Goal: Check status: Check status

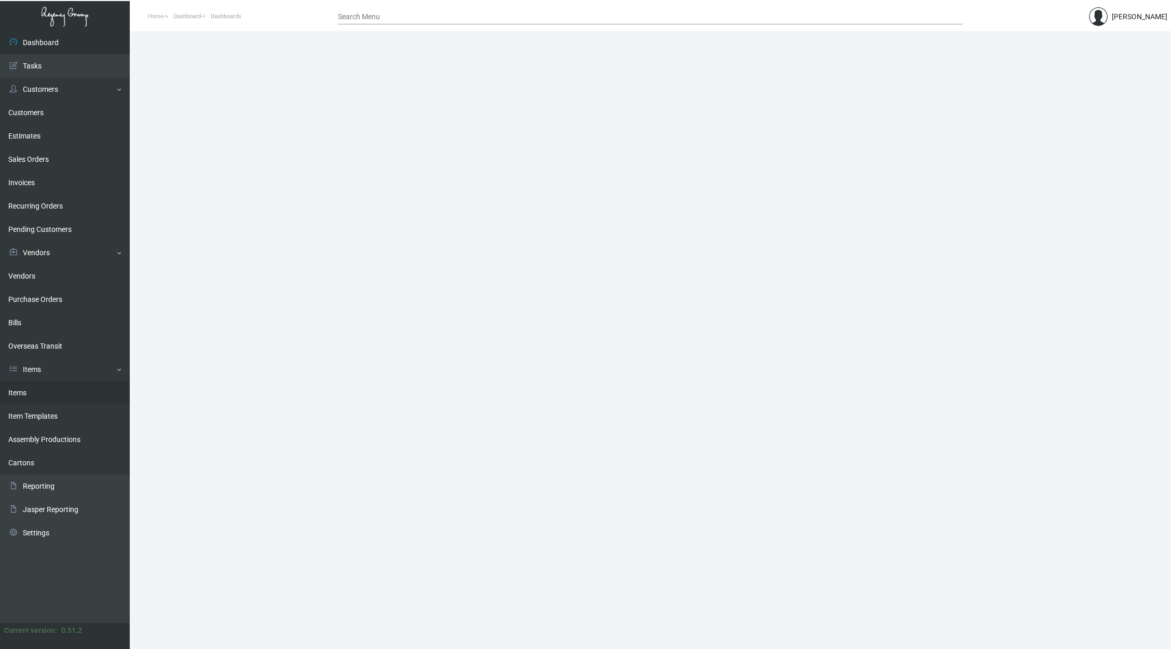
click at [71, 386] on link "Items" at bounding box center [65, 392] width 130 height 23
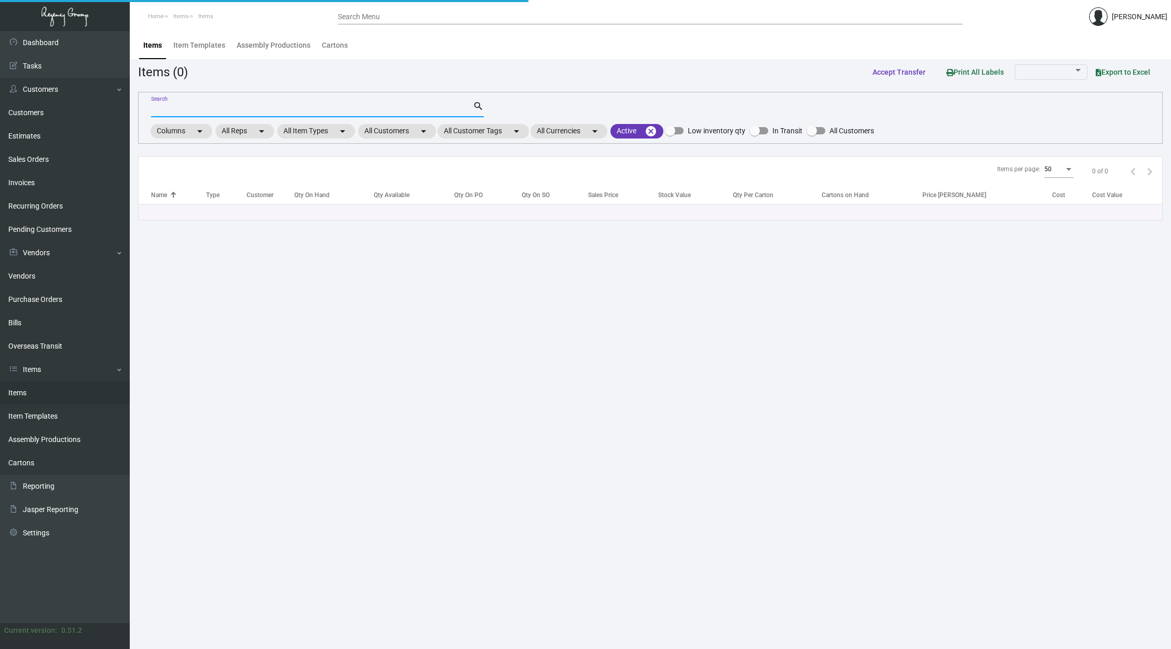
click at [324, 108] on input "Search" at bounding box center [312, 109] width 322 height 8
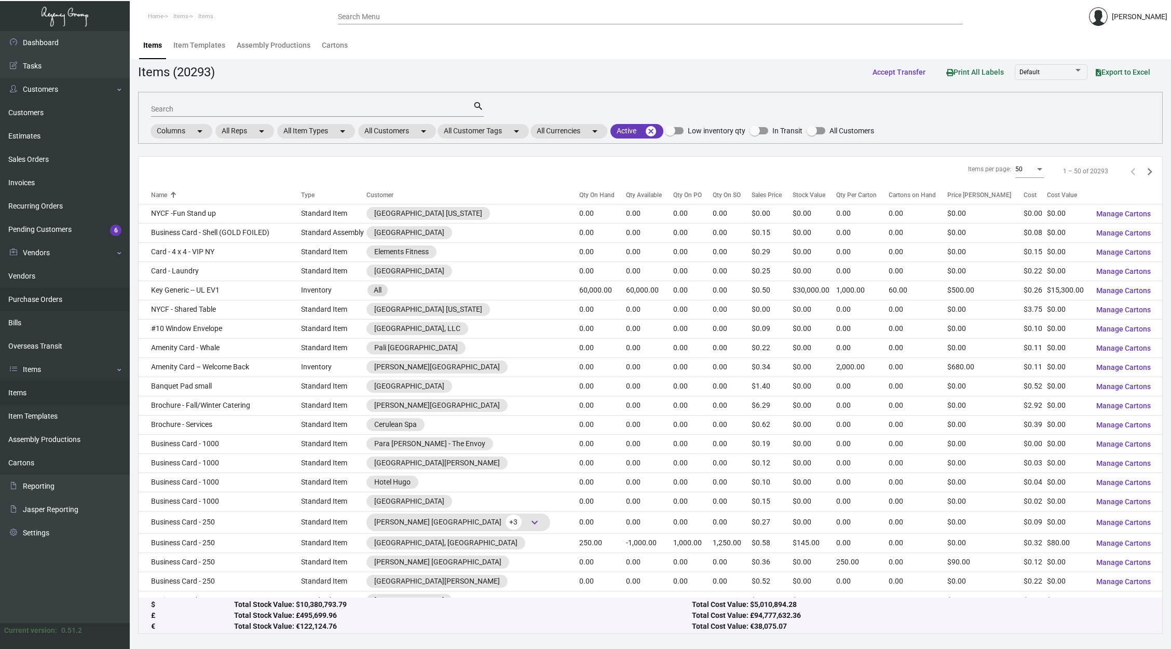
click at [72, 299] on link "Purchase Orders" at bounding box center [65, 299] width 130 height 23
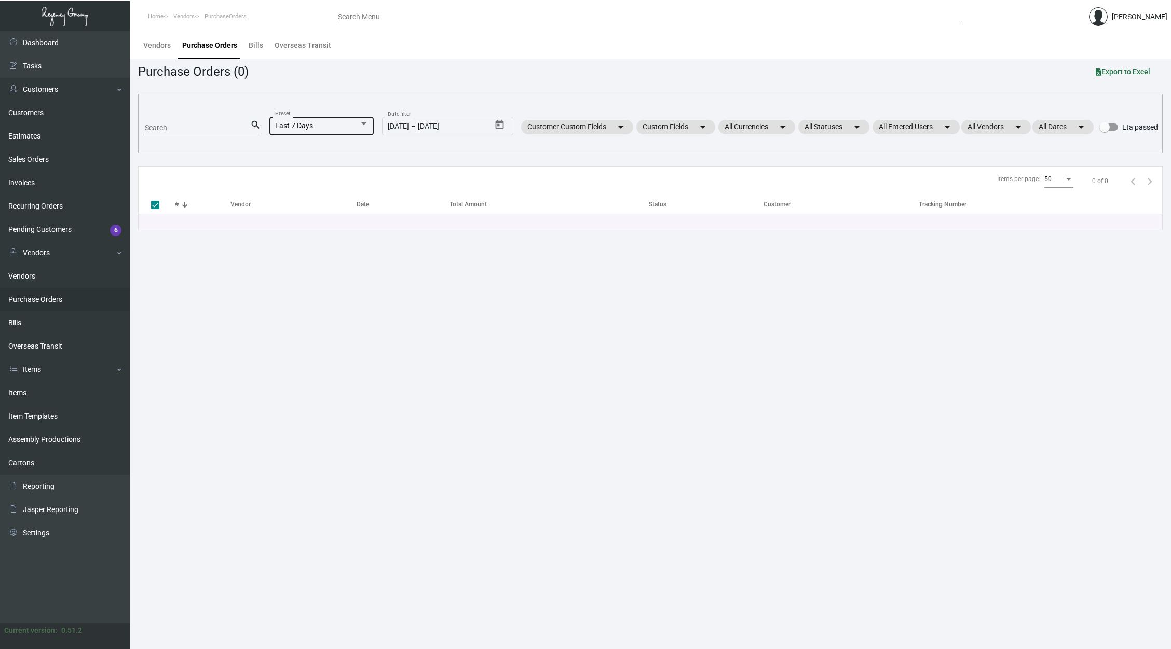
click at [332, 133] on div "Last 7 Days Preset" at bounding box center [321, 125] width 93 height 20
click at [331, 62] on span "All" at bounding box center [326, 61] width 115 height 22
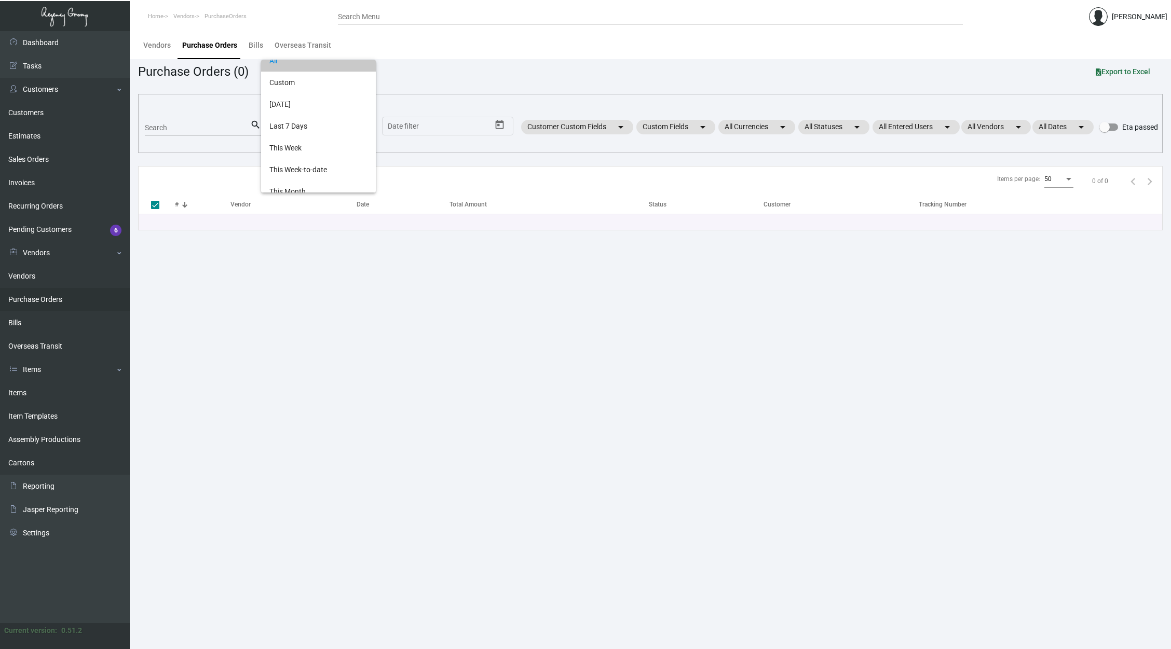
scroll to position [0, 0]
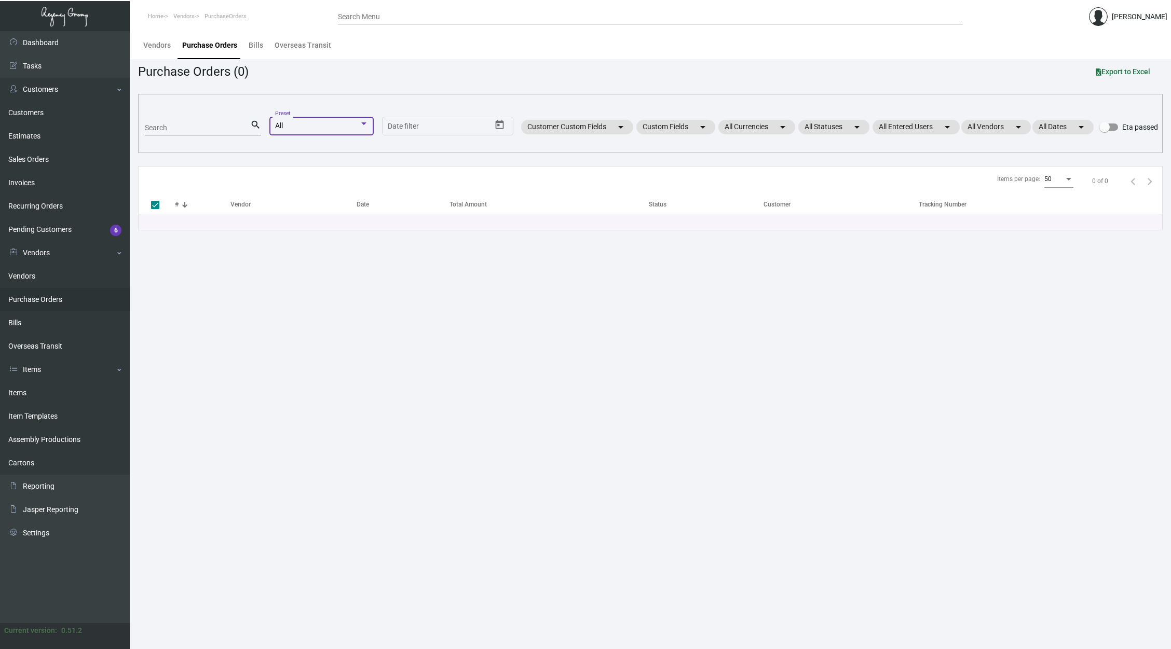
click at [220, 120] on div "Search" at bounding box center [197, 127] width 105 height 16
checkbox input "false"
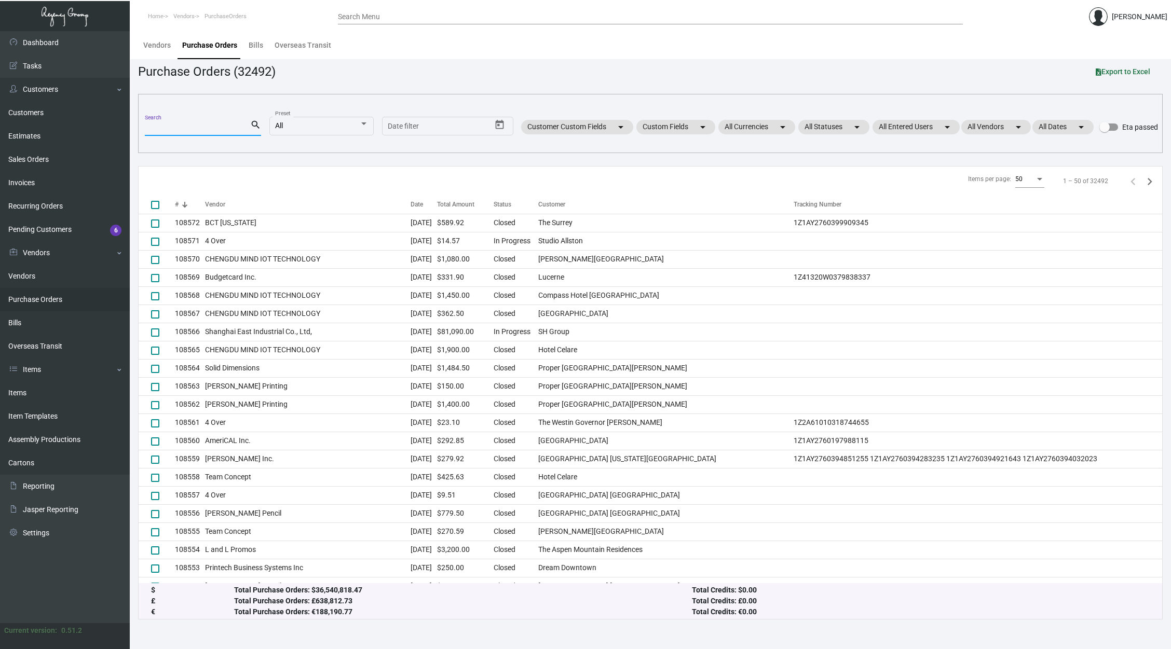
paste input "102790"
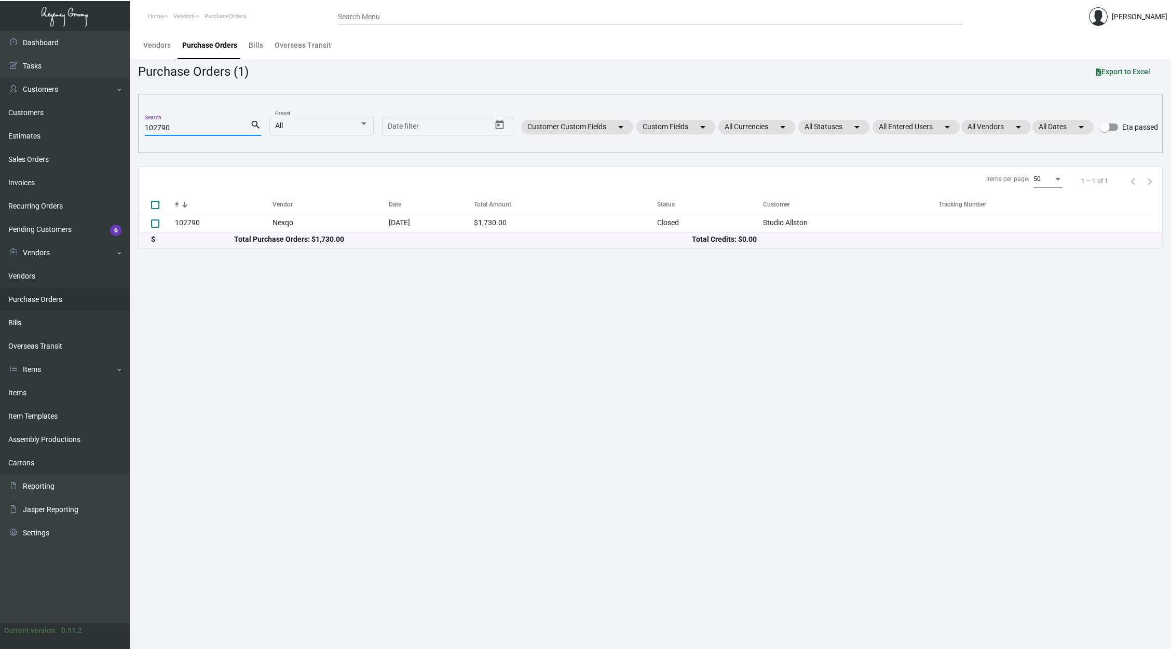
click at [163, 128] on input "102790" at bounding box center [197, 128] width 105 height 8
paste input "6648"
click at [157, 127] on input "106648" at bounding box center [197, 128] width 105 height 8
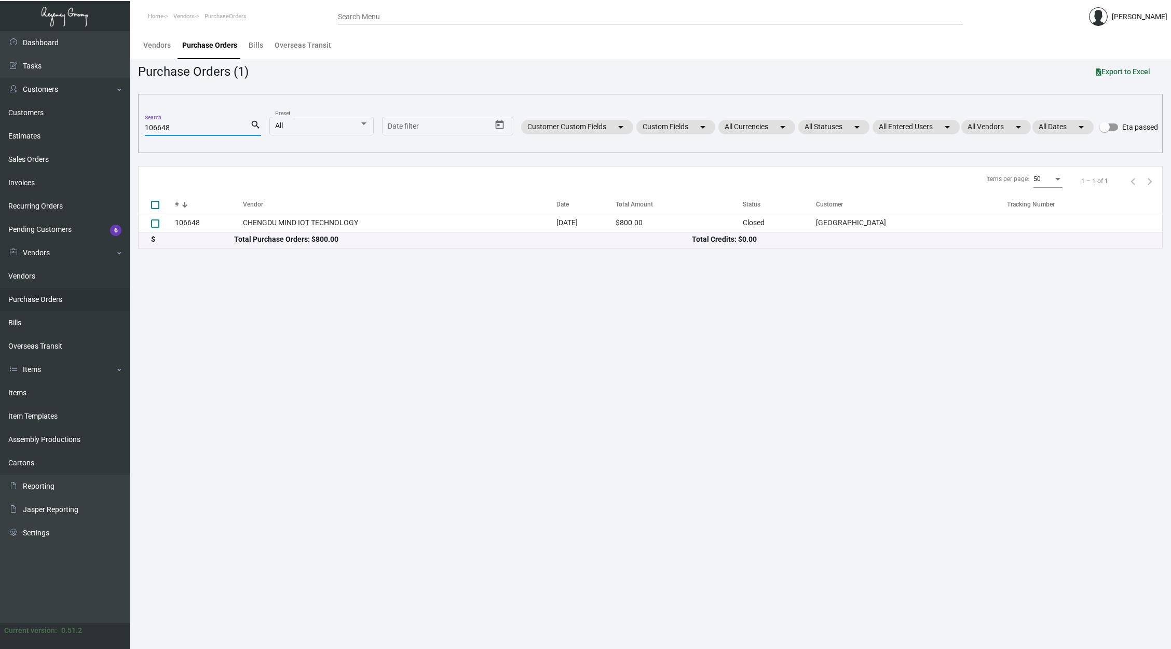
click at [157, 127] on input "106648" at bounding box center [197, 128] width 105 height 8
paste input "208"
type input "102088"
